Goal: Information Seeking & Learning: Learn about a topic

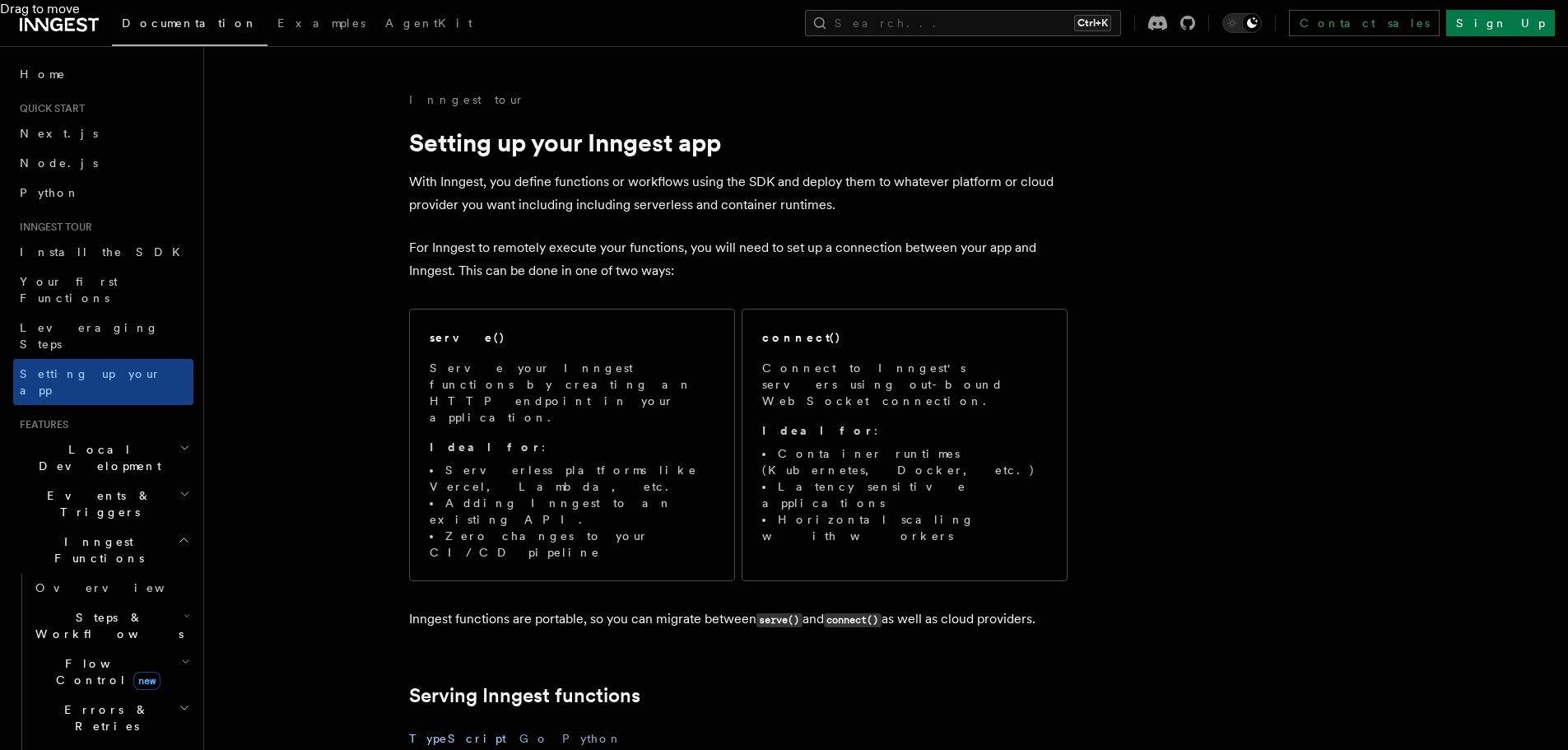
scroll to position [598, 0]
click at [122, 316] on link "Leveraging Steps" at bounding box center [103, 336] width 180 height 46
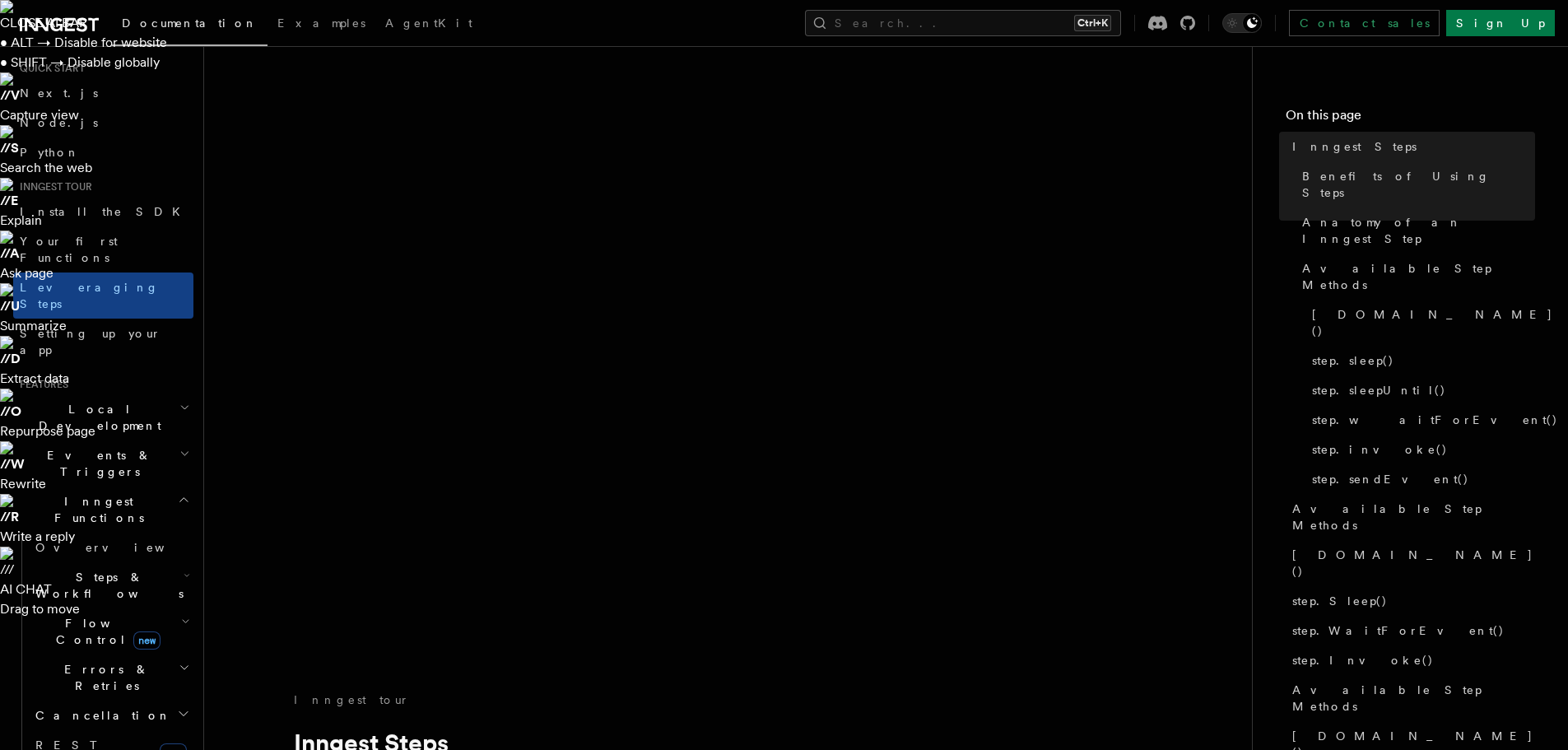
scroll to position [51, 0]
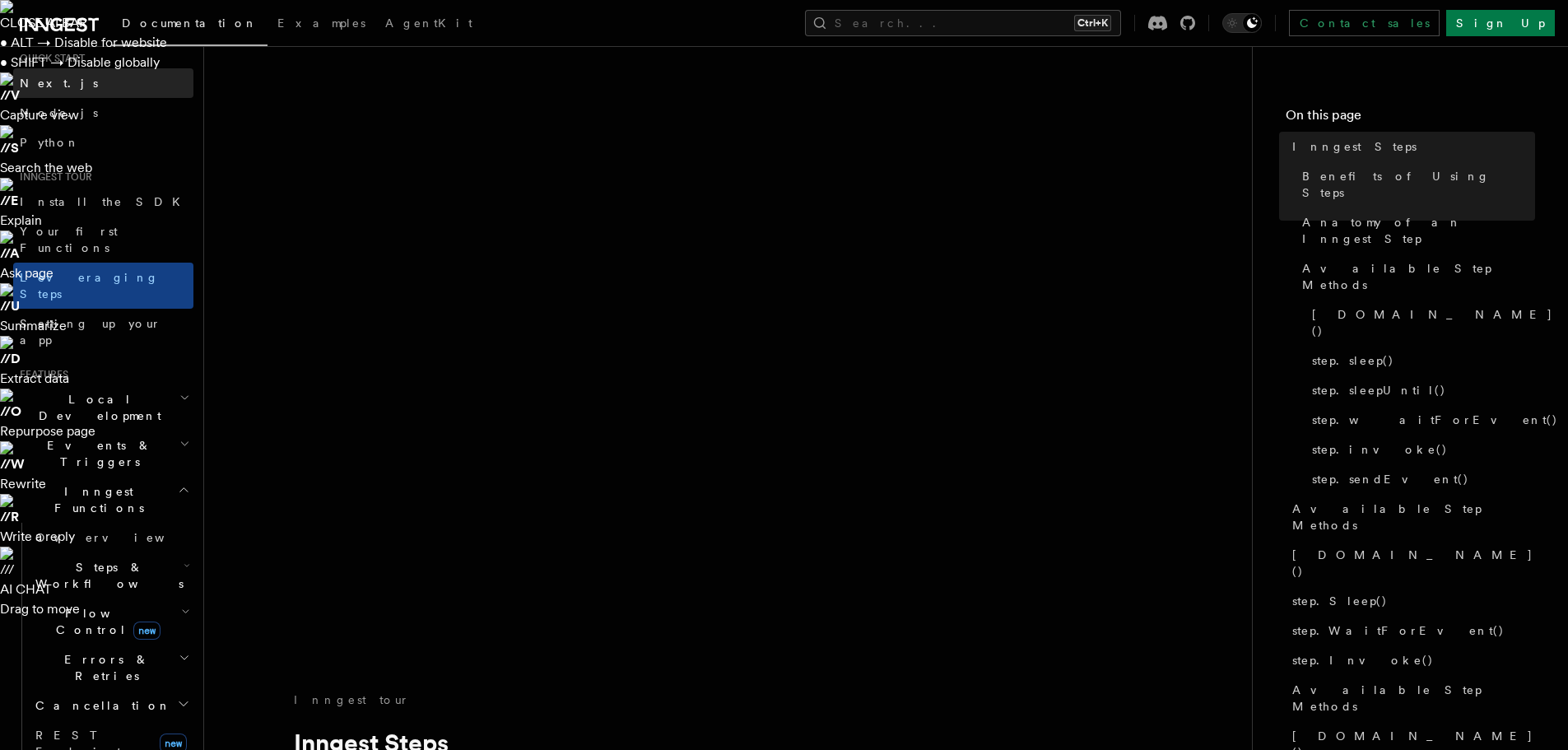
click at [50, 83] on span "Next.js" at bounding box center [58, 83] width 78 height 13
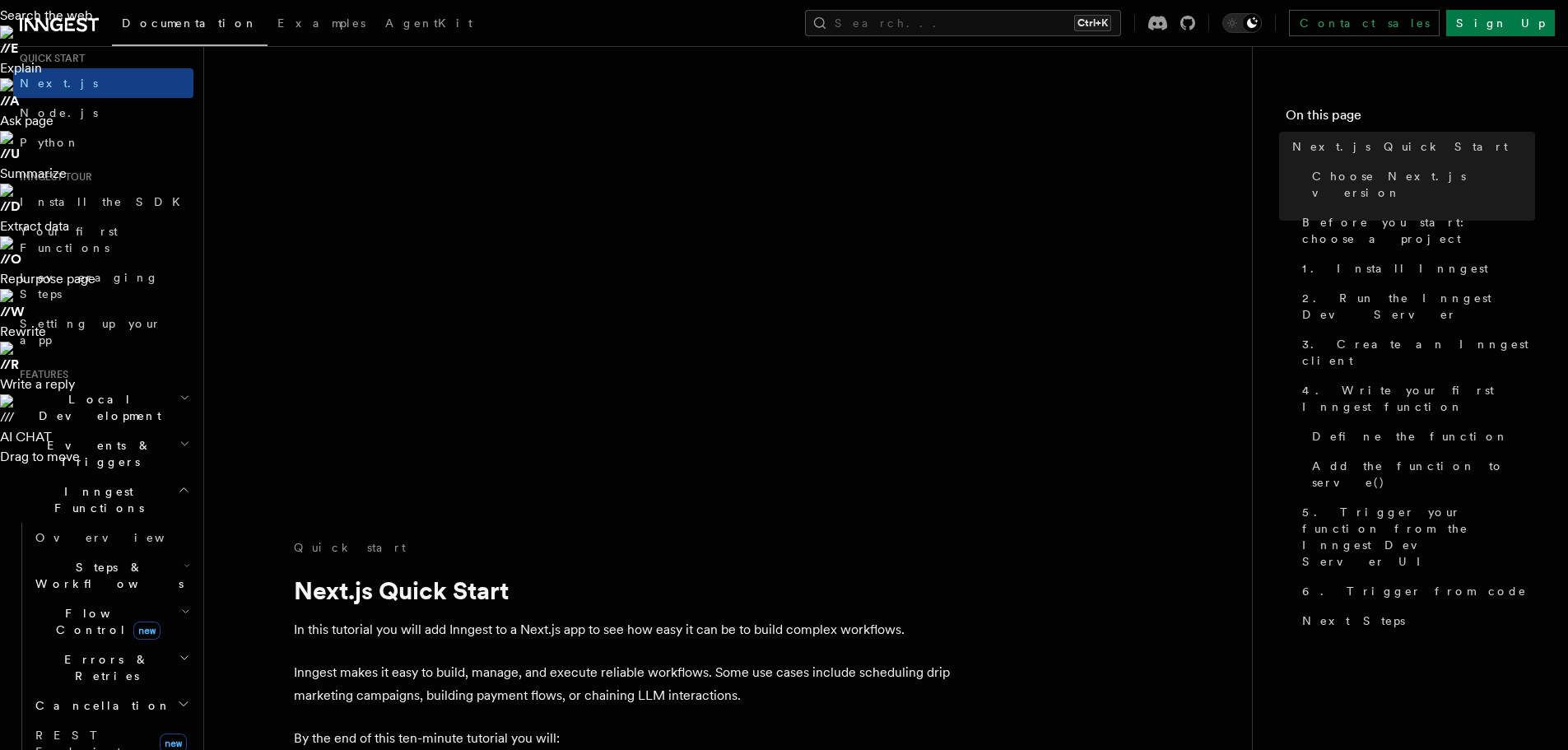
scroll to position [153, 0]
click at [103, 391] on span "Local Development" at bounding box center [97, 407] width 167 height 33
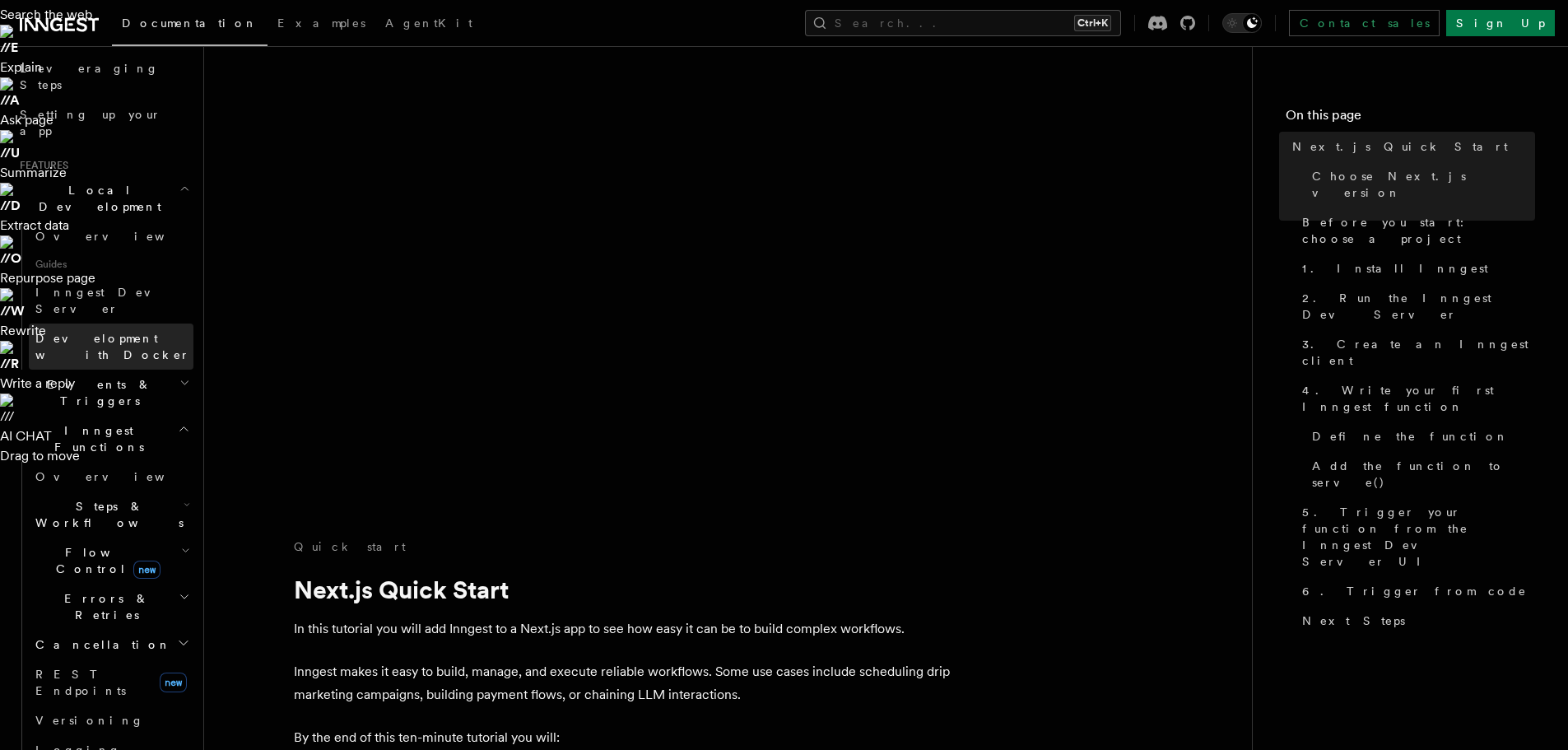
scroll to position [263, 0]
click at [119, 494] on span "Steps & Workflows" at bounding box center [106, 510] width 155 height 33
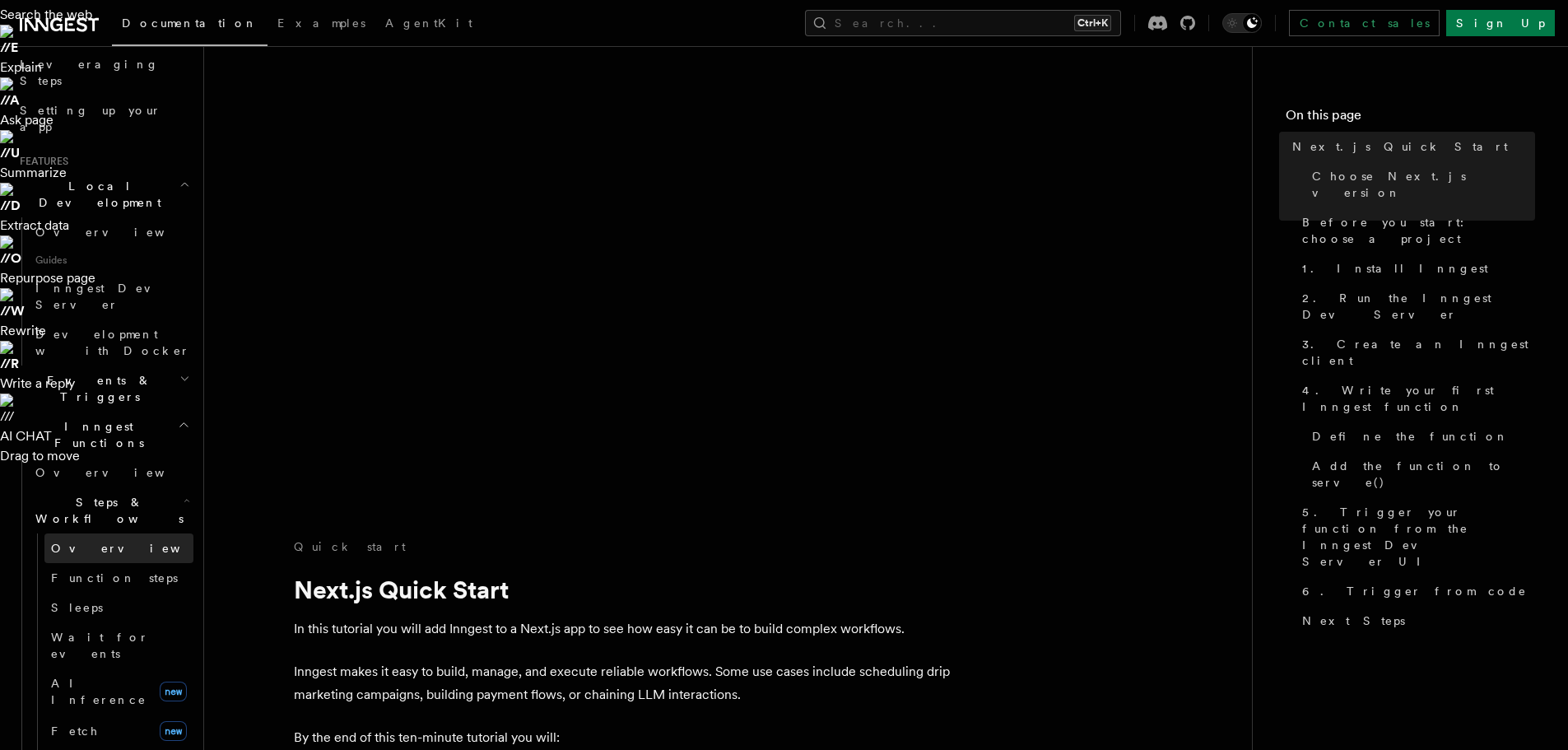
click at [107, 534] on link "Overview" at bounding box center [119, 548] width 149 height 29
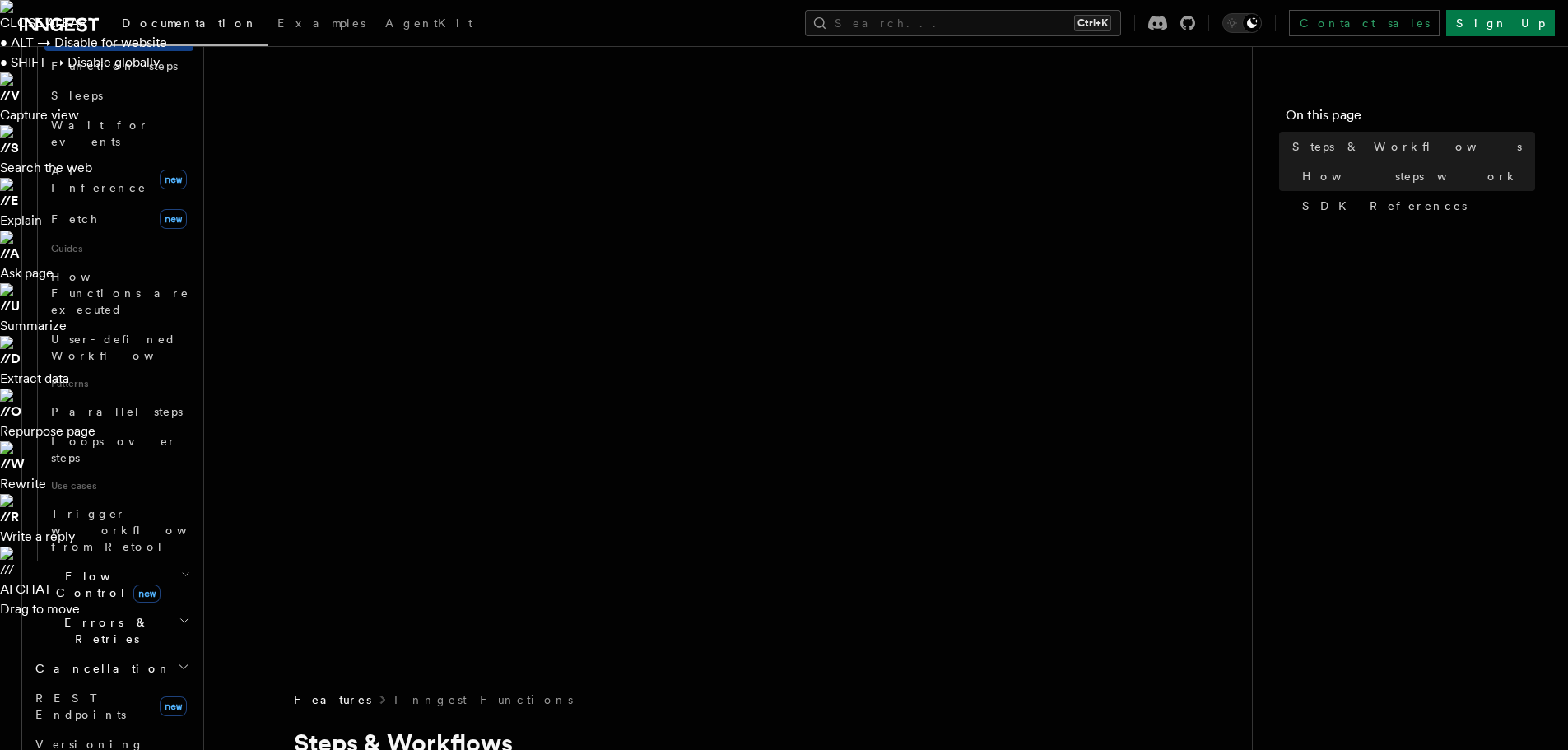
scroll to position [633, 0]
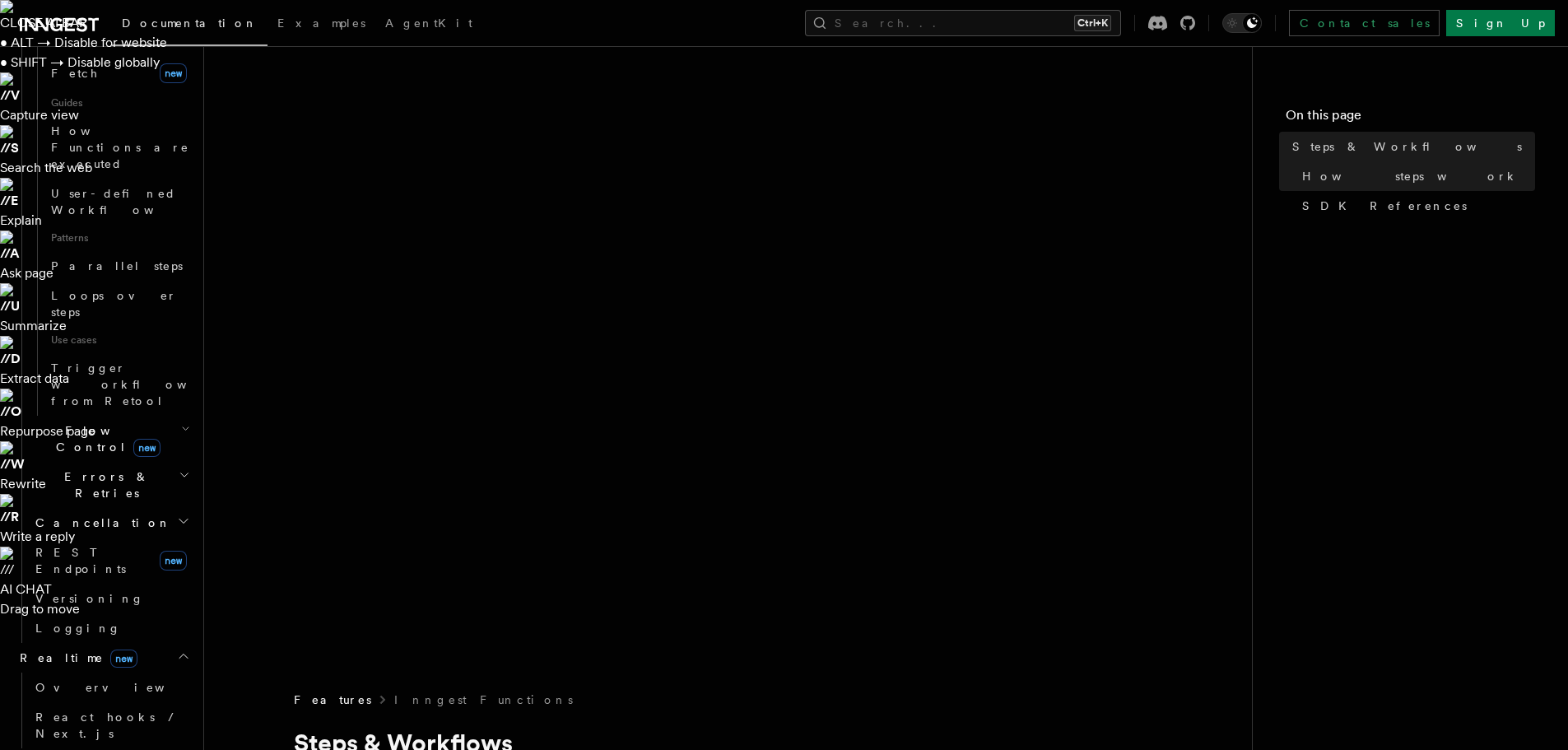
scroll to position [784, 0]
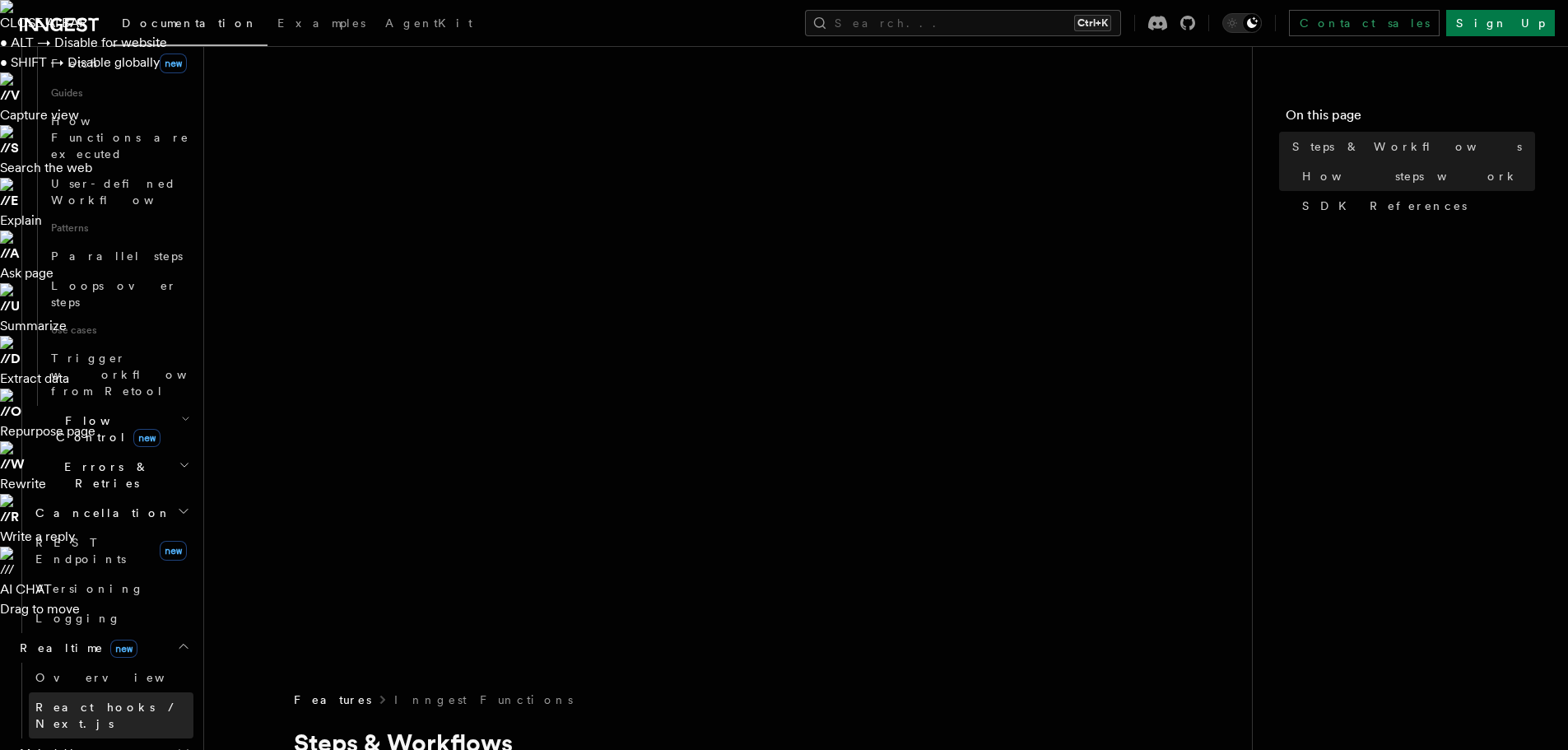
click at [99, 701] on span "React hooks / Next.js" at bounding box center [108, 715] width 146 height 29
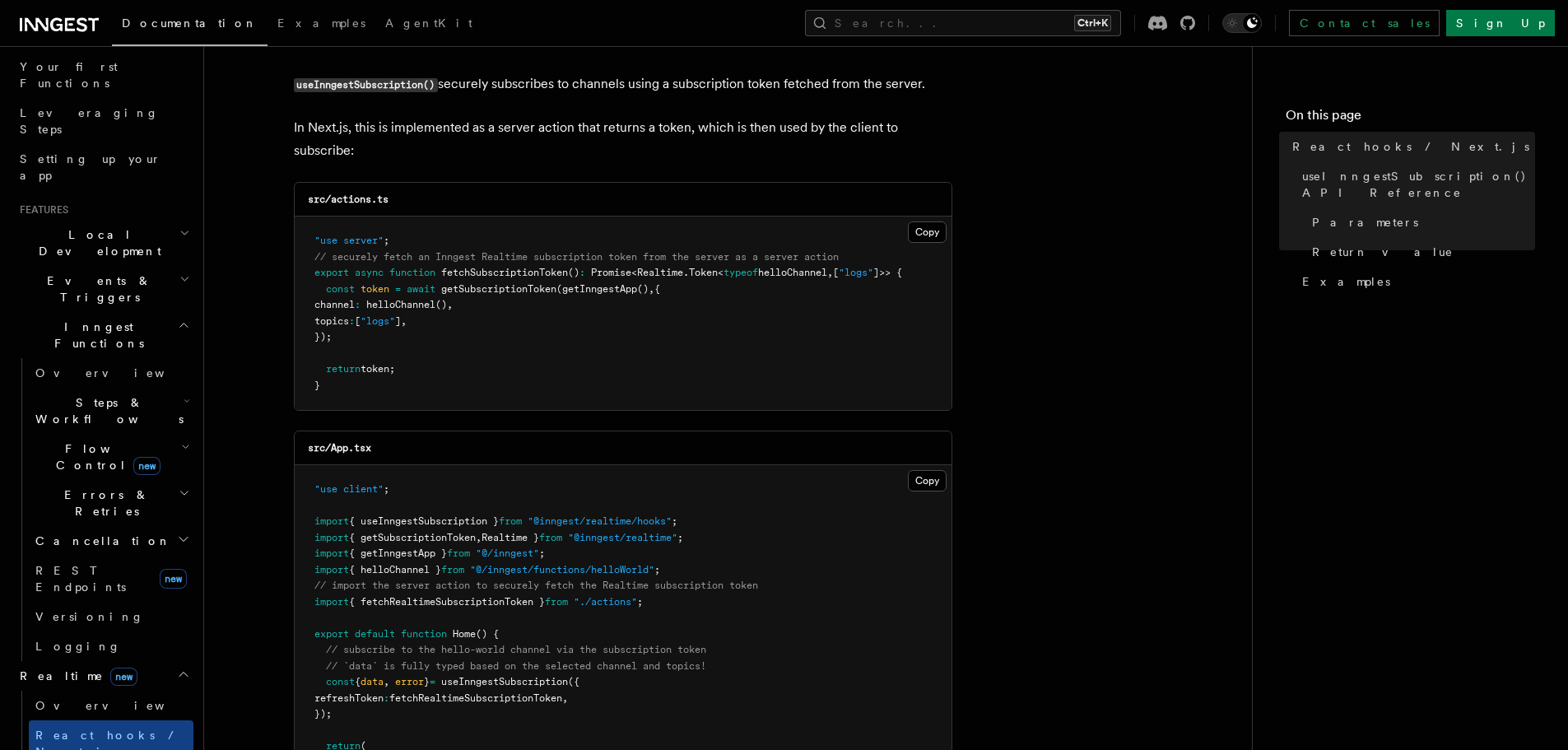
scroll to position [194, 0]
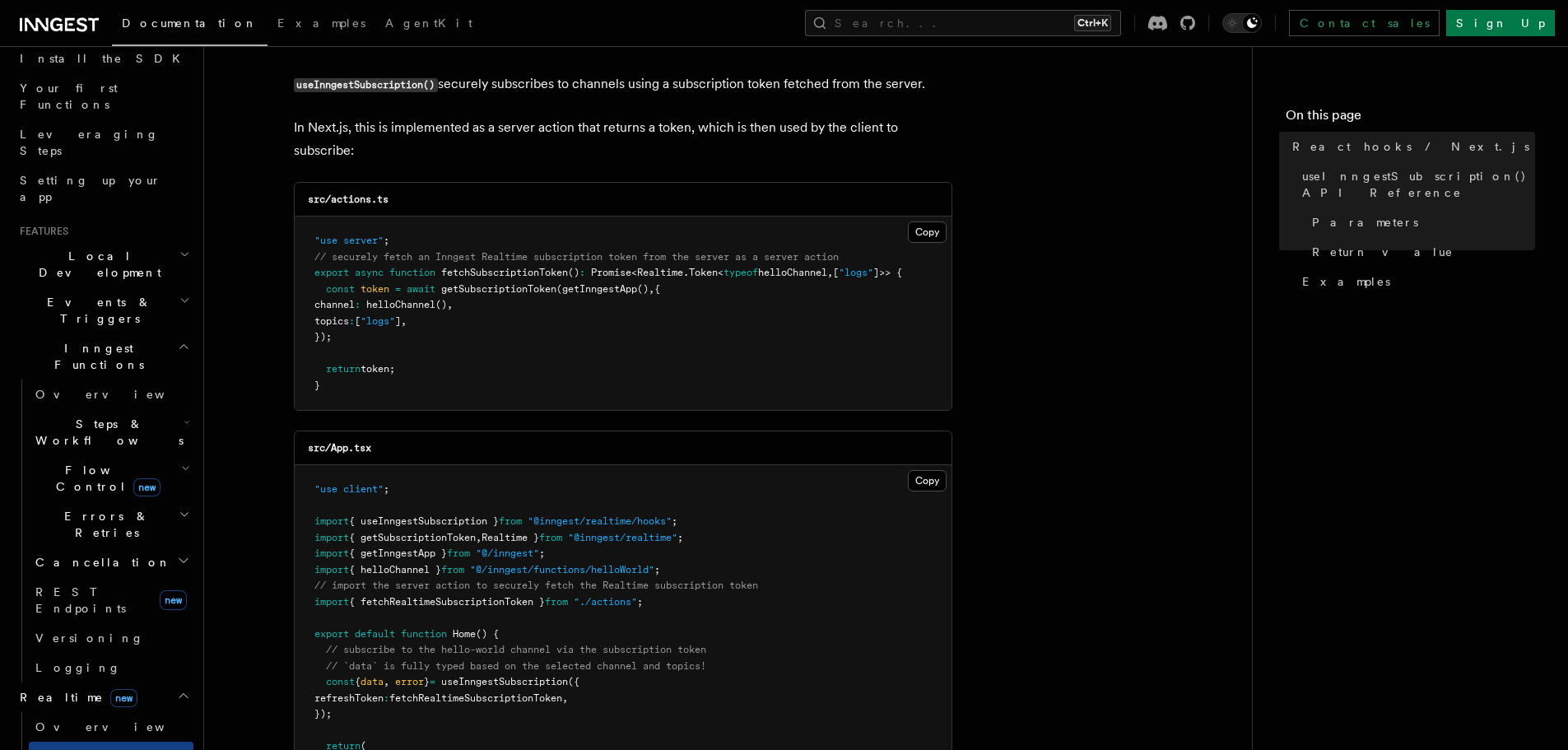
click at [118, 288] on h2 "Events & Triggers" at bounding box center [103, 311] width 180 height 46
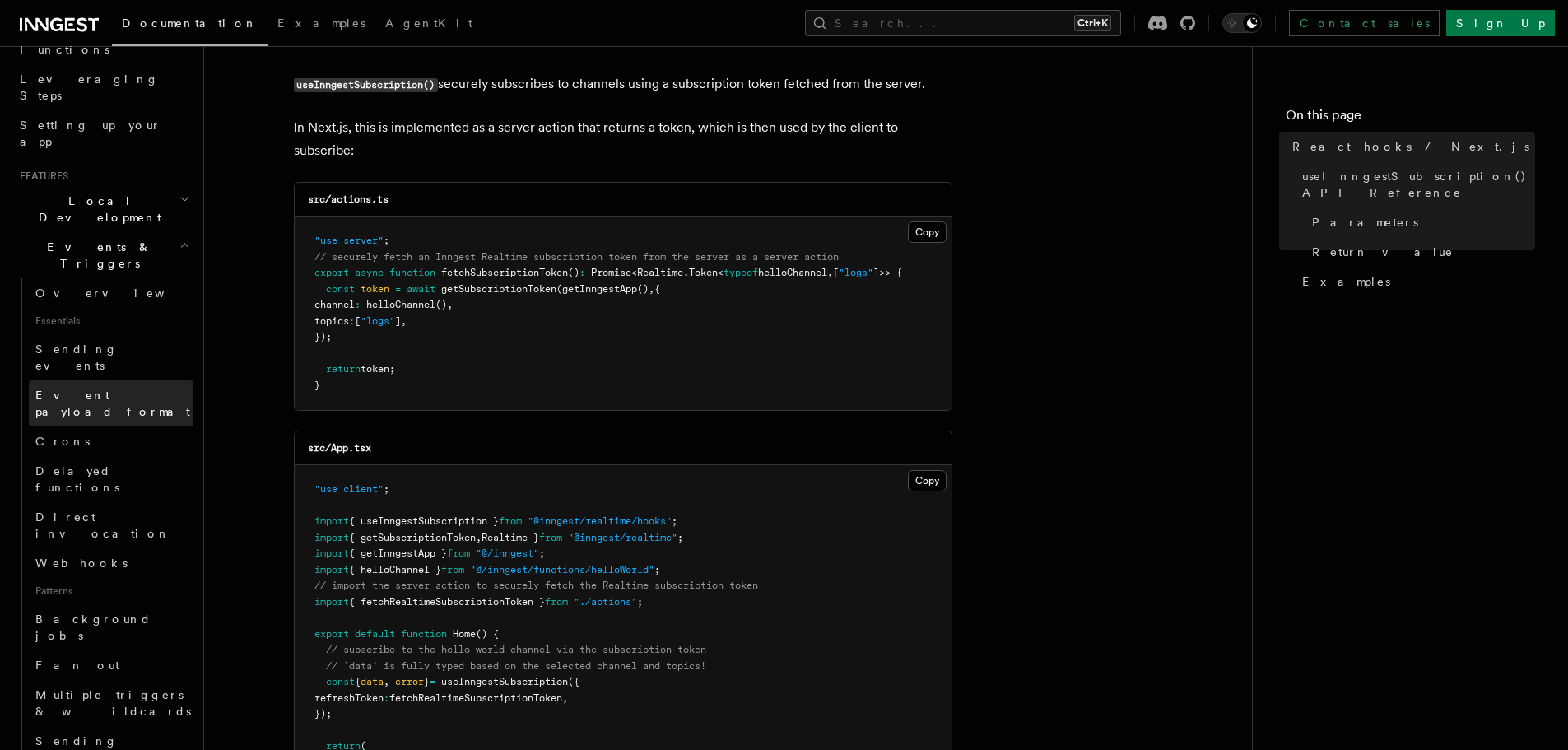
scroll to position [250, 0]
click at [101, 547] on link "Webhooks" at bounding box center [111, 561] width 165 height 29
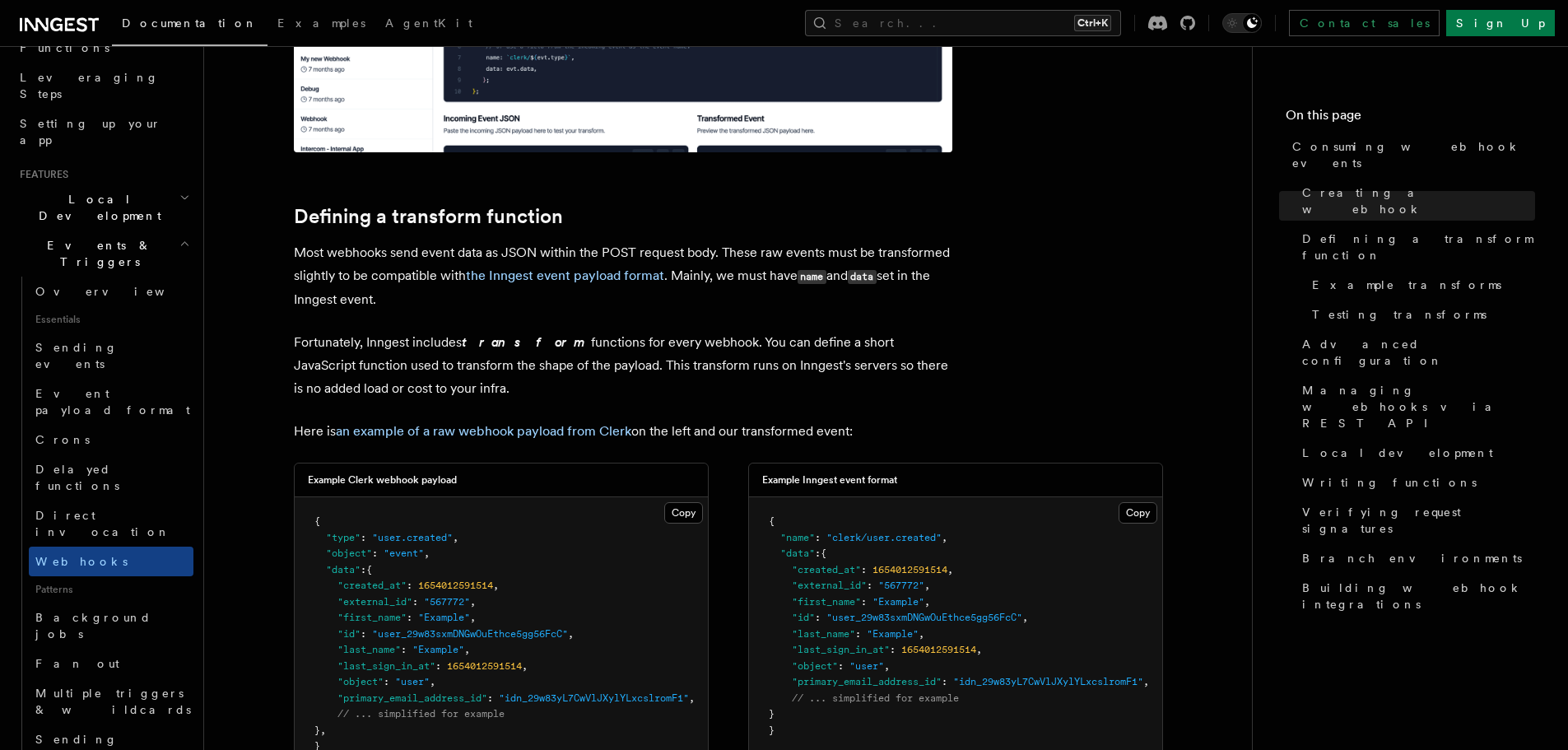
scroll to position [1624, 0]
